Goal: Find specific page/section: Find specific page/section

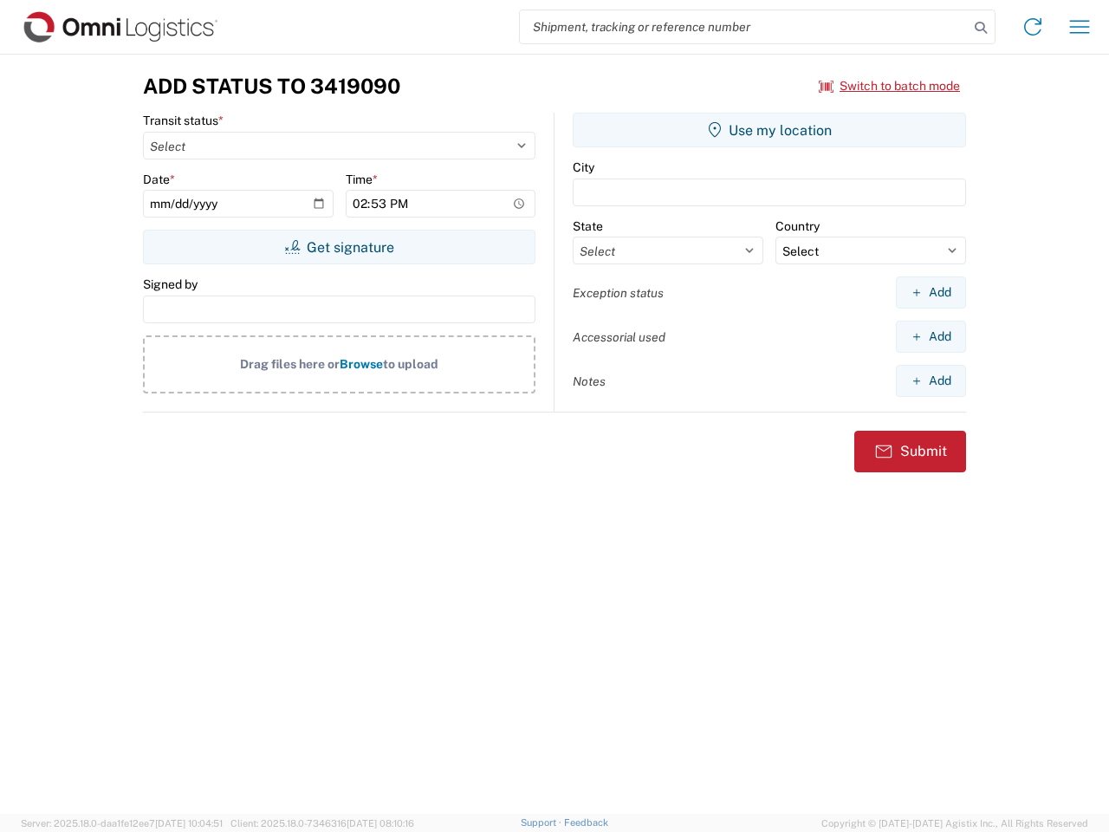
click at [744, 27] on input "search" at bounding box center [744, 26] width 449 height 33
click at [981, 28] on icon at bounding box center [981, 28] width 24 height 24
click at [1033, 27] on icon at bounding box center [1033, 27] width 28 height 28
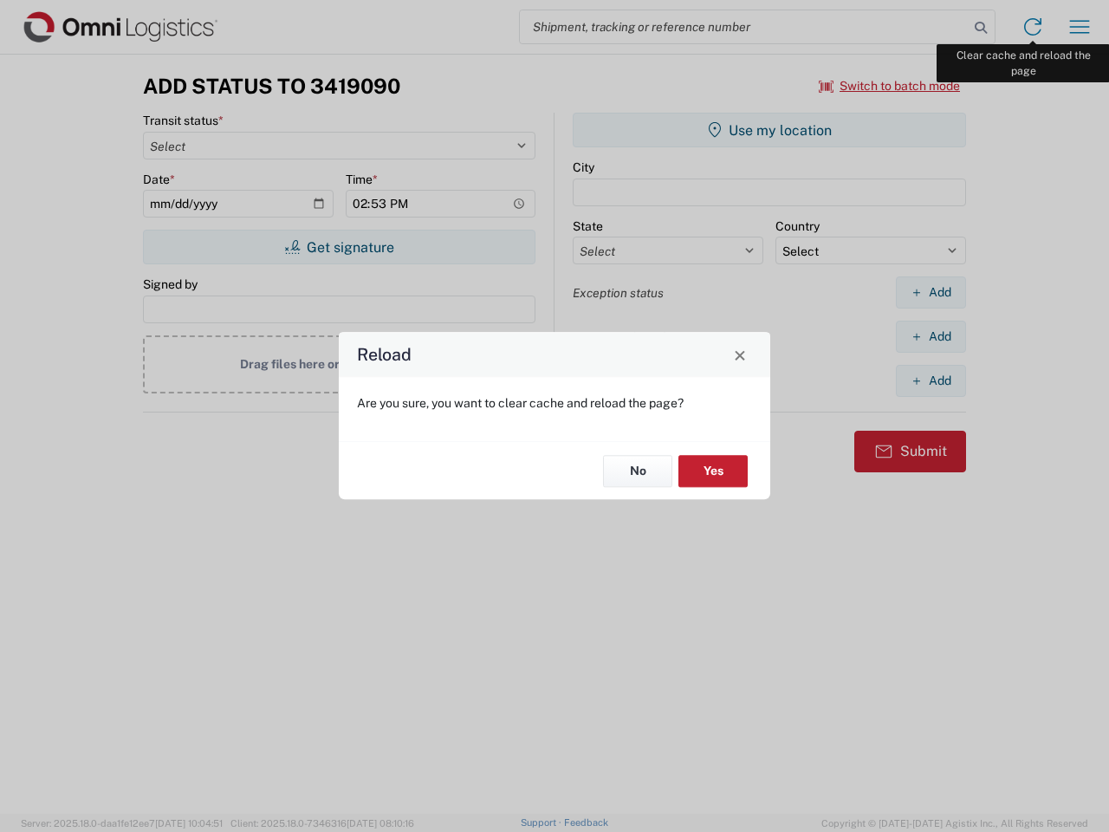
click at [1080, 27] on div "Reload Are you sure, you want to clear cache and reload the page? No Yes" at bounding box center [554, 416] width 1109 height 832
click at [890, 86] on div "Reload Are you sure, you want to clear cache and reload the page? No Yes" at bounding box center [554, 416] width 1109 height 832
click at [339, 247] on div "Reload Are you sure, you want to clear cache and reload the page? No Yes" at bounding box center [554, 416] width 1109 height 832
click at [770, 130] on div "Reload Are you sure, you want to clear cache and reload the page? No Yes" at bounding box center [554, 416] width 1109 height 832
click at [931, 292] on div "Reload Are you sure, you want to clear cache and reload the page? No Yes" at bounding box center [554, 416] width 1109 height 832
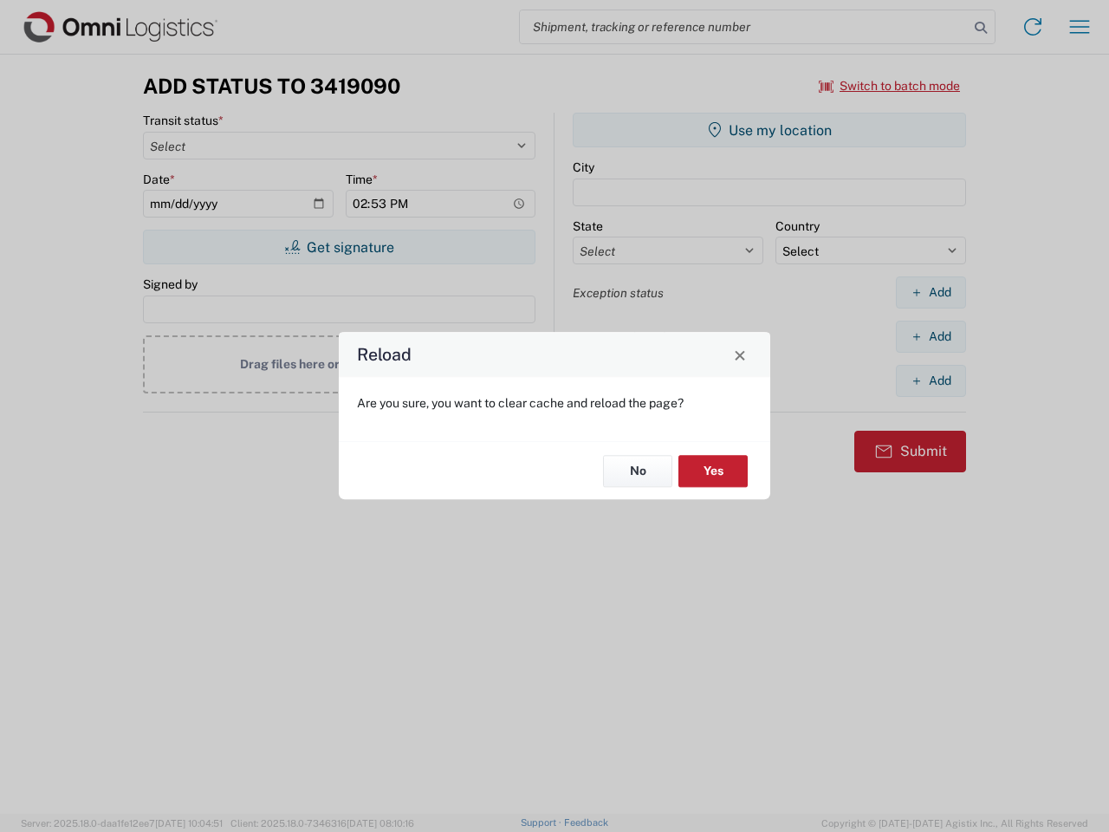
click at [931, 336] on div "Reload Are you sure, you want to clear cache and reload the page? No Yes" at bounding box center [554, 416] width 1109 height 832
click at [931, 380] on div "Reload Are you sure, you want to clear cache and reload the page? No Yes" at bounding box center [554, 416] width 1109 height 832
